Goal: Information Seeking & Learning: Learn about a topic

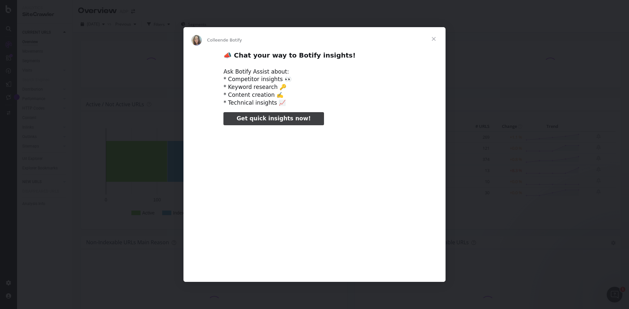
type input "21169"
click at [429, 40] on span "Fermer" at bounding box center [434, 39] width 24 height 24
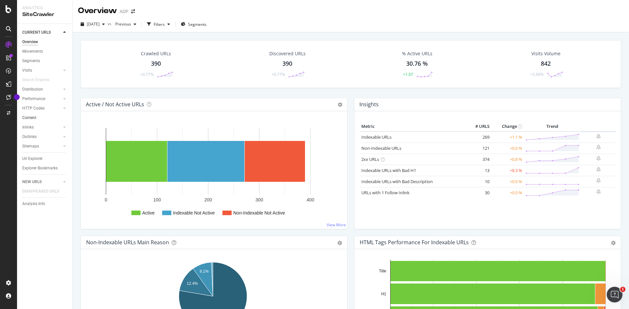
click at [47, 117] on link "Content" at bounding box center [45, 118] width 46 height 7
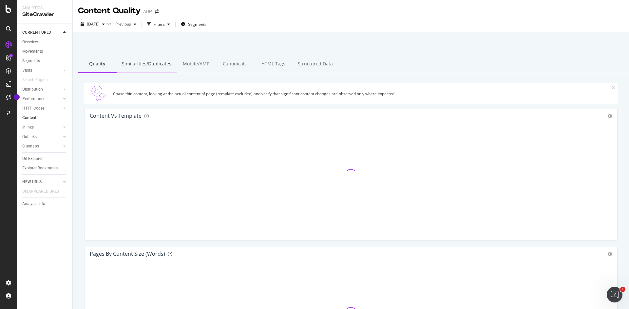
click at [161, 65] on div "Similarities/Duplicates" at bounding box center [147, 64] width 60 height 18
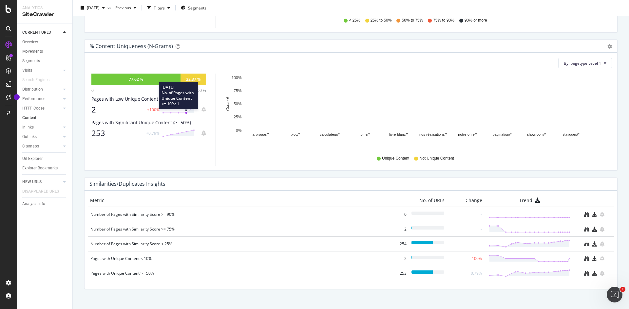
scroll to position [217, 0]
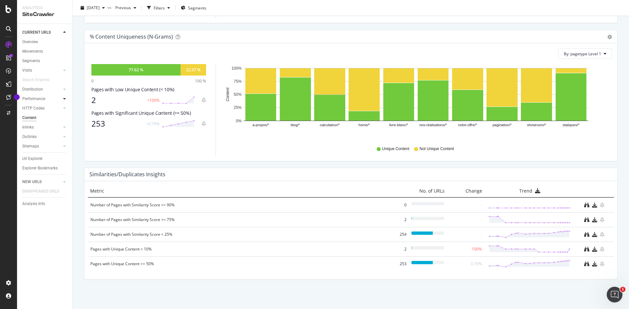
click at [61, 98] on div at bounding box center [64, 99] width 7 height 7
click at [51, 90] on link "Distribution" at bounding box center [41, 89] width 39 height 7
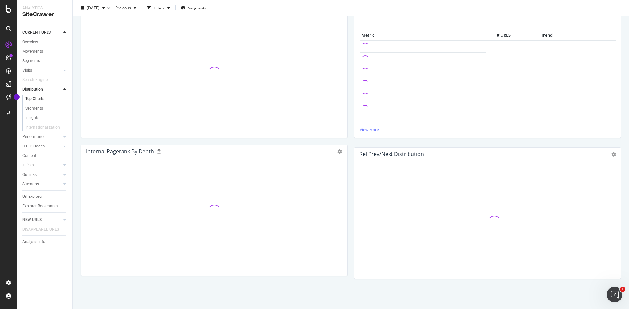
scroll to position [217, 0]
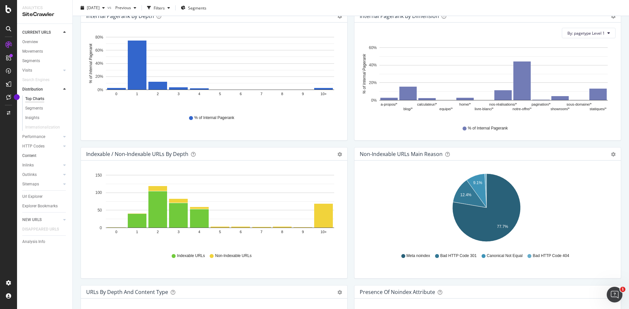
click at [44, 155] on link "Content" at bounding box center [45, 156] width 46 height 7
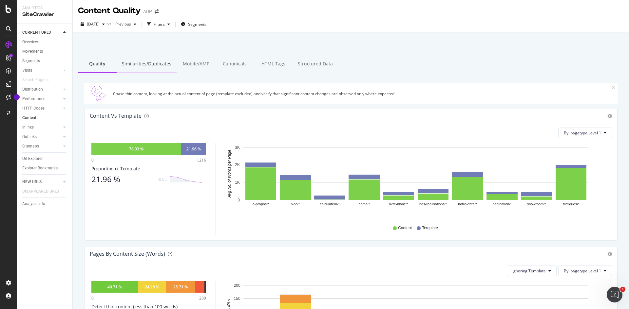
click at [158, 70] on div "Similarities/Duplicates" at bounding box center [147, 64] width 60 height 18
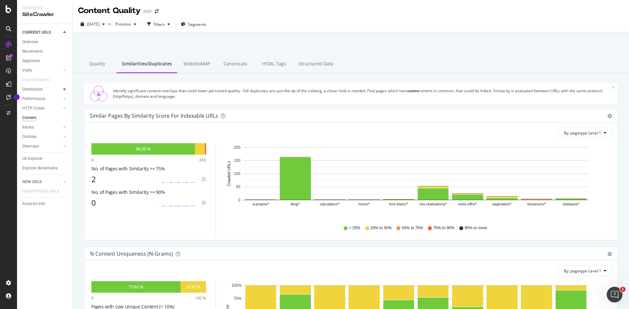
click at [63, 90] on div at bounding box center [64, 89] width 7 height 7
click at [43, 166] on link "Inlinks" at bounding box center [41, 165] width 39 height 7
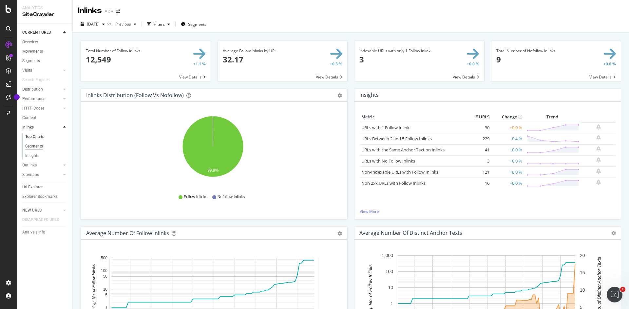
click at [39, 149] on div "Segments" at bounding box center [34, 146] width 18 height 7
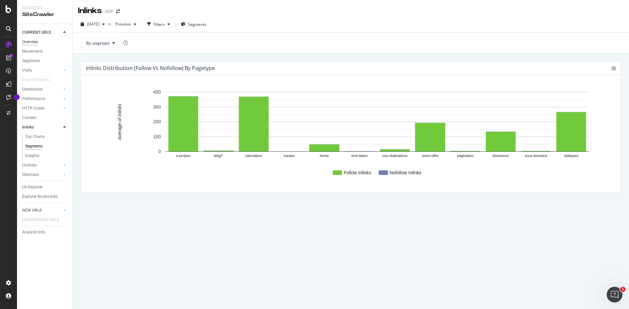
click at [37, 40] on div "Overview" at bounding box center [30, 42] width 16 height 7
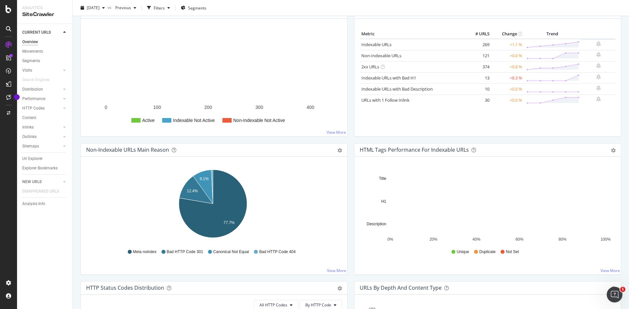
scroll to position [98, 0]
